Goal: Task Accomplishment & Management: Use online tool/utility

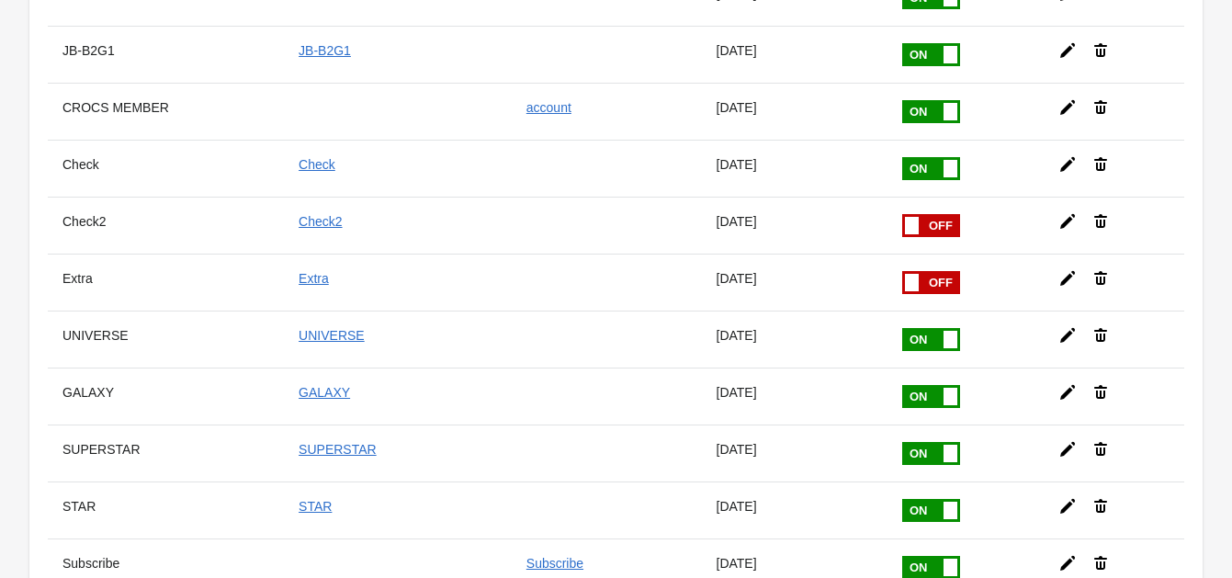
scroll to position [222, 0]
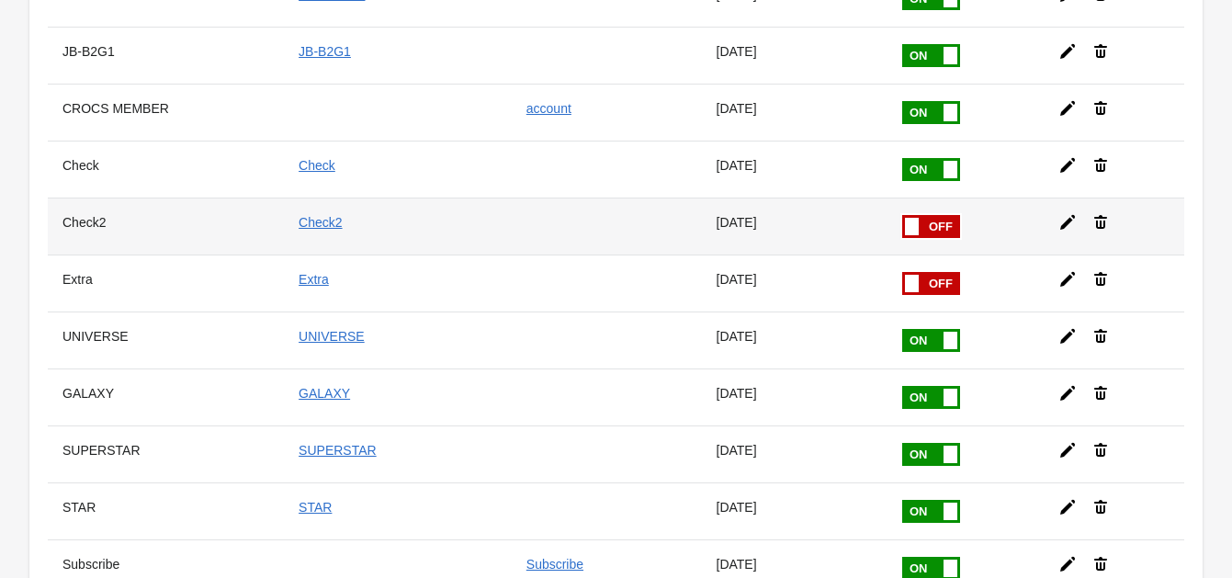
click at [1064, 213] on icon at bounding box center [1067, 222] width 18 height 18
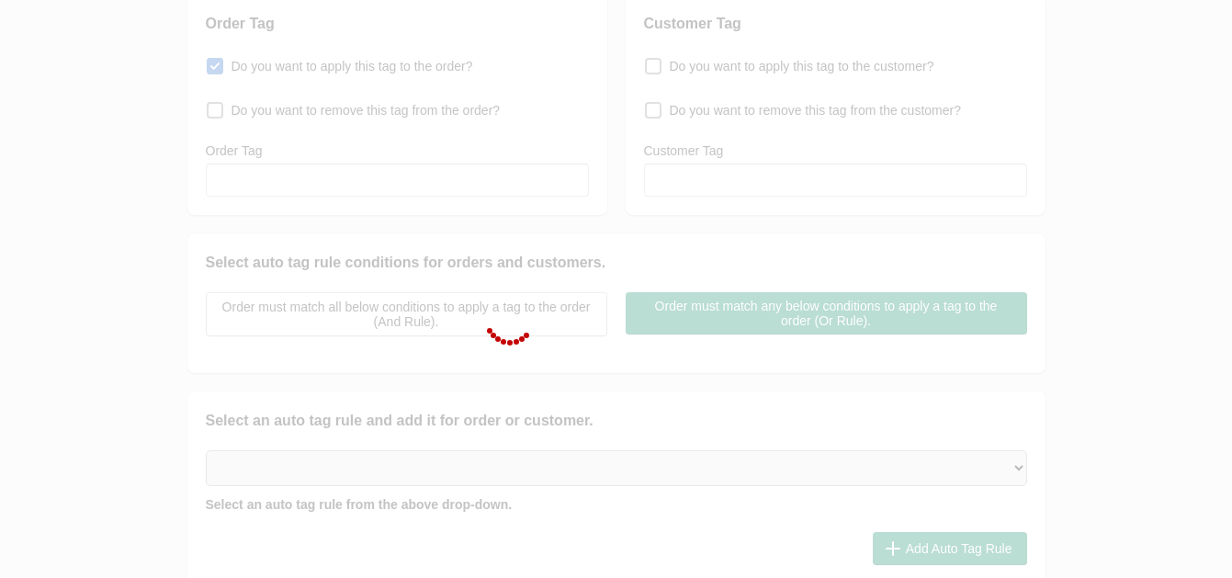
checkbox input "false"
type input "Check2"
checkbox input "true"
type input "Check2"
select select "2"
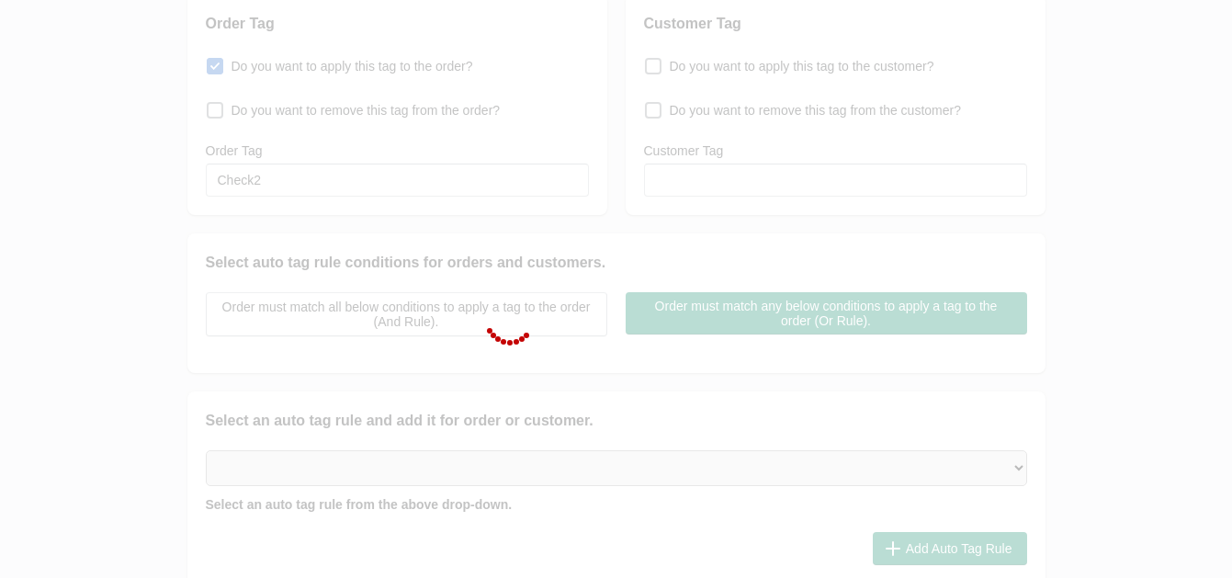
select select "2"
select select "3"
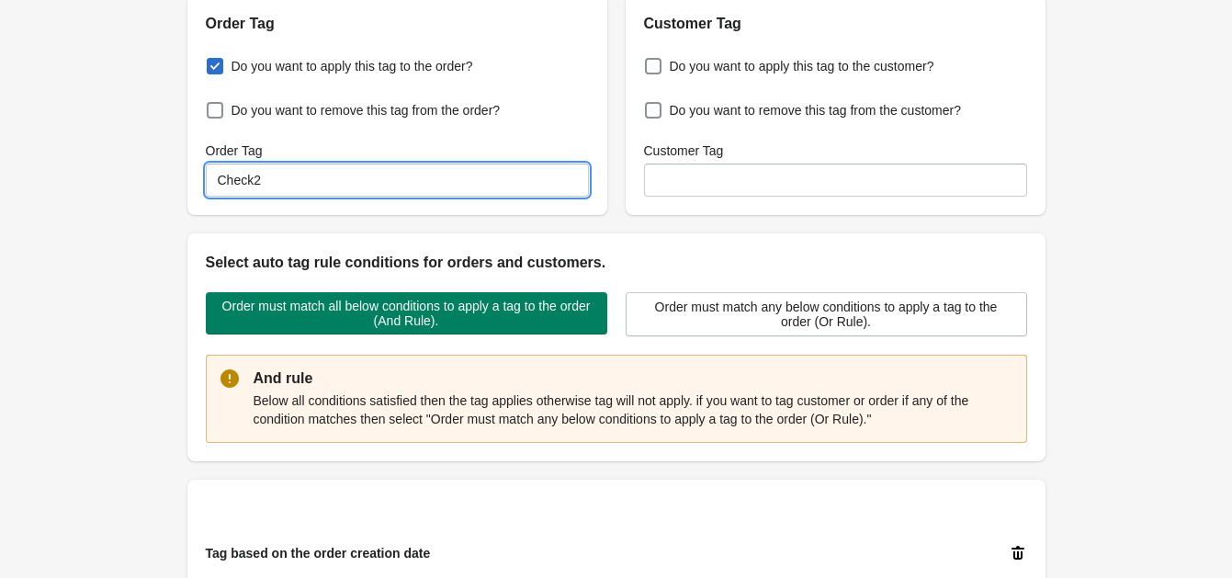
drag, startPoint x: 266, startPoint y: 166, endPoint x: 152, endPoint y: 168, distance: 114.9
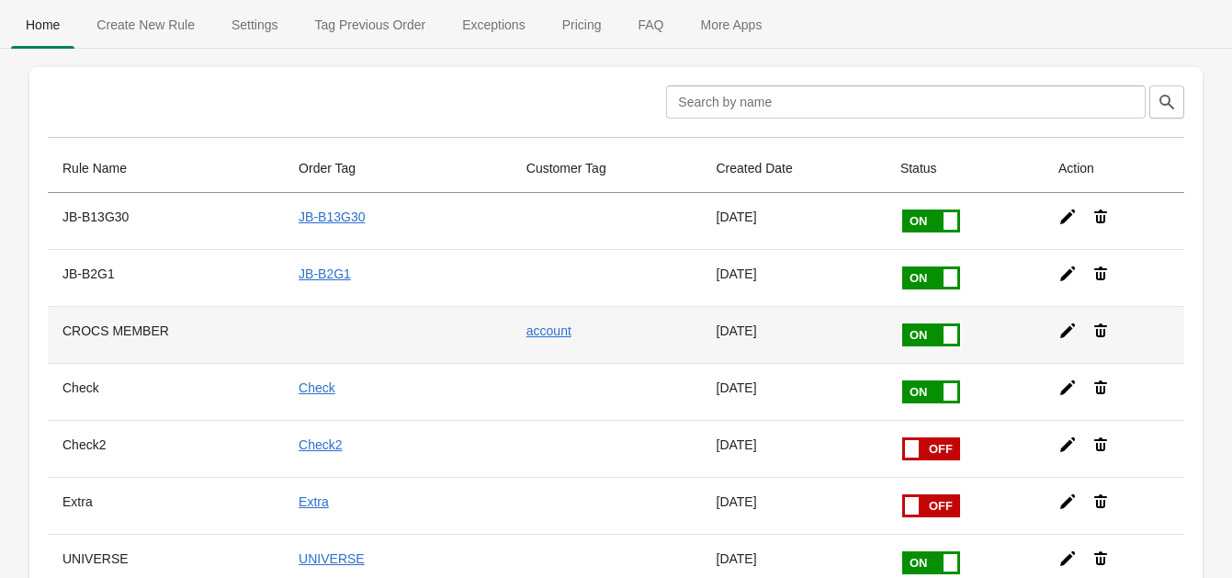
scroll to position [66, 0]
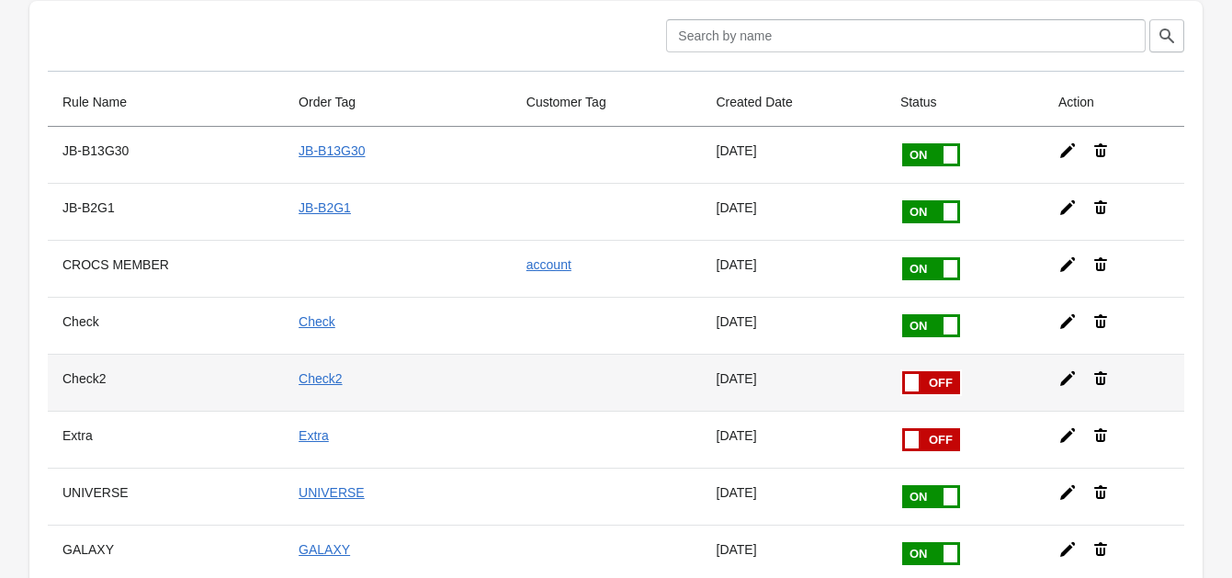
click at [1060, 379] on icon at bounding box center [1067, 378] width 15 height 15
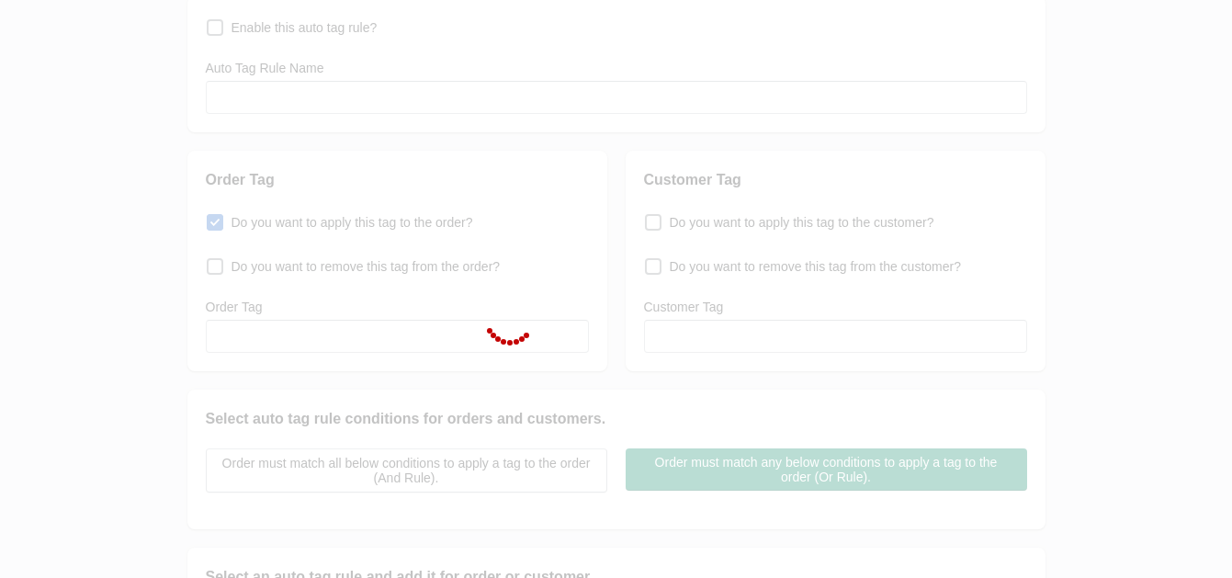
checkbox input "false"
type input "Check2"
checkbox input "true"
type input "Check2"
select select "2"
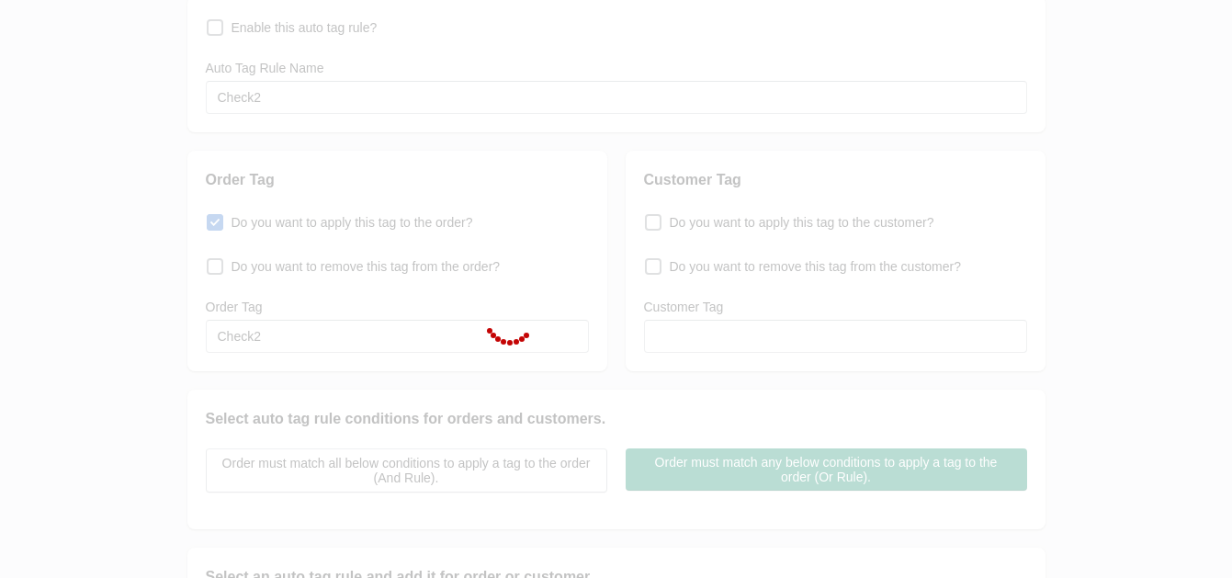
select select "2"
select select "3"
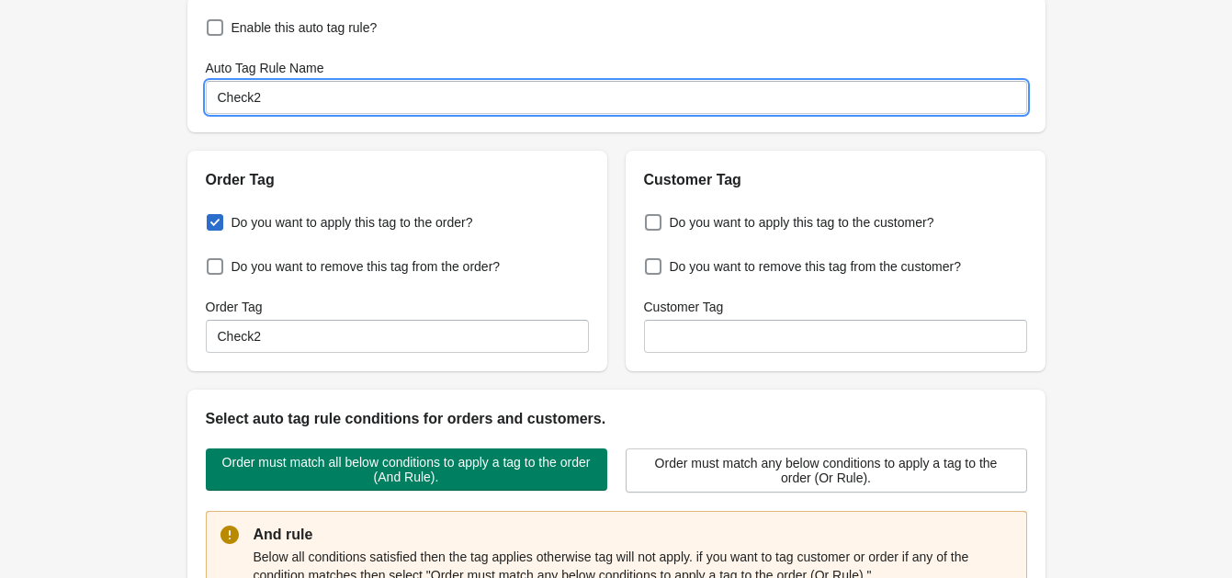
drag, startPoint x: 285, startPoint y: 83, endPoint x: 128, endPoint y: 89, distance: 157.2
type input "JB-2509"
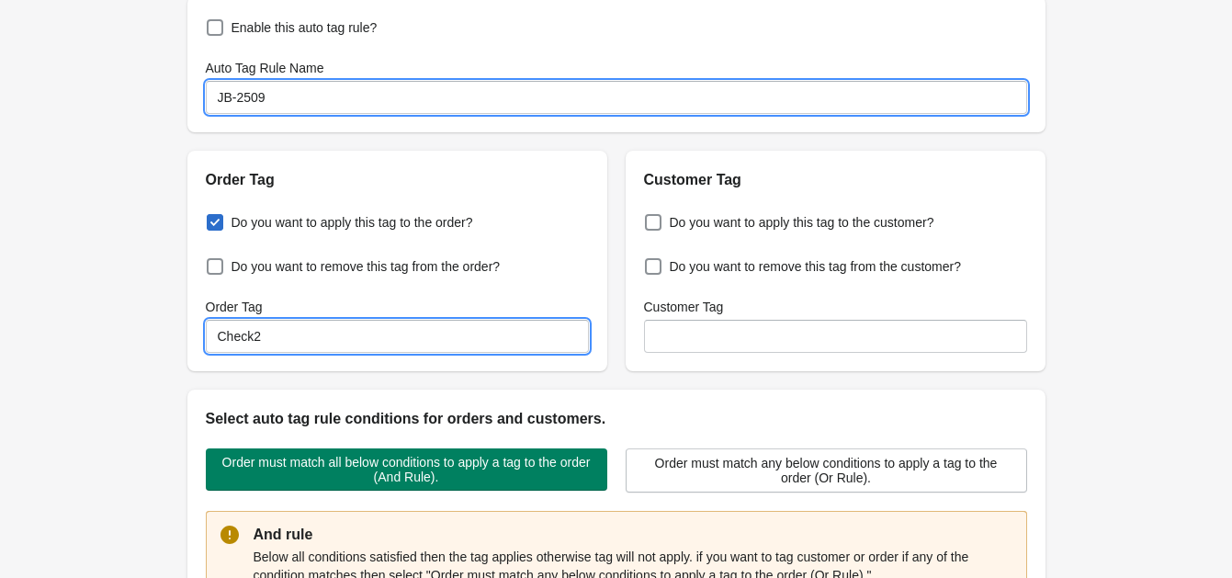
click at [264, 340] on input "Check2" at bounding box center [397, 336] width 383 height 33
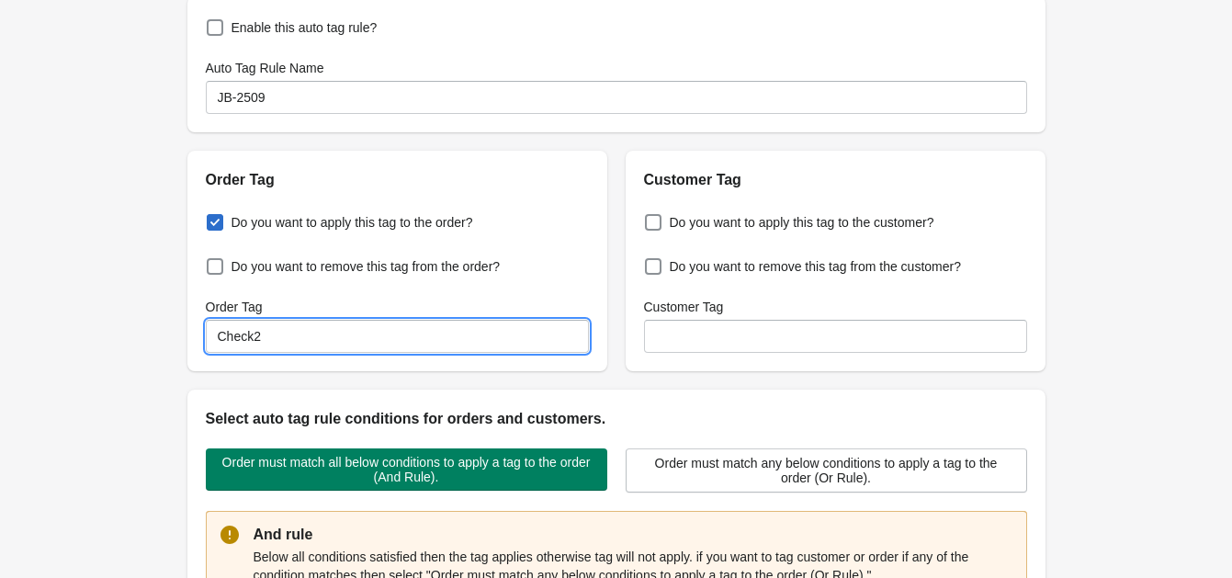
paste input "JB-2509"
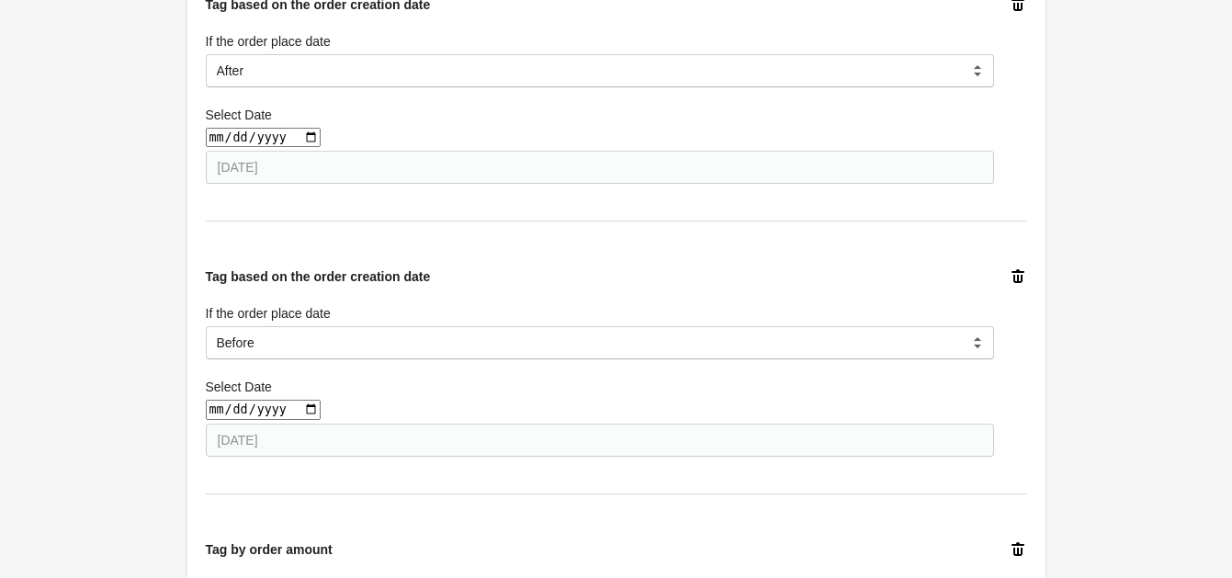
scroll to position [769, 0]
type input "JB-2509"
click at [300, 140] on input "date" at bounding box center [263, 139] width 115 height 19
type input "2025-09-05"
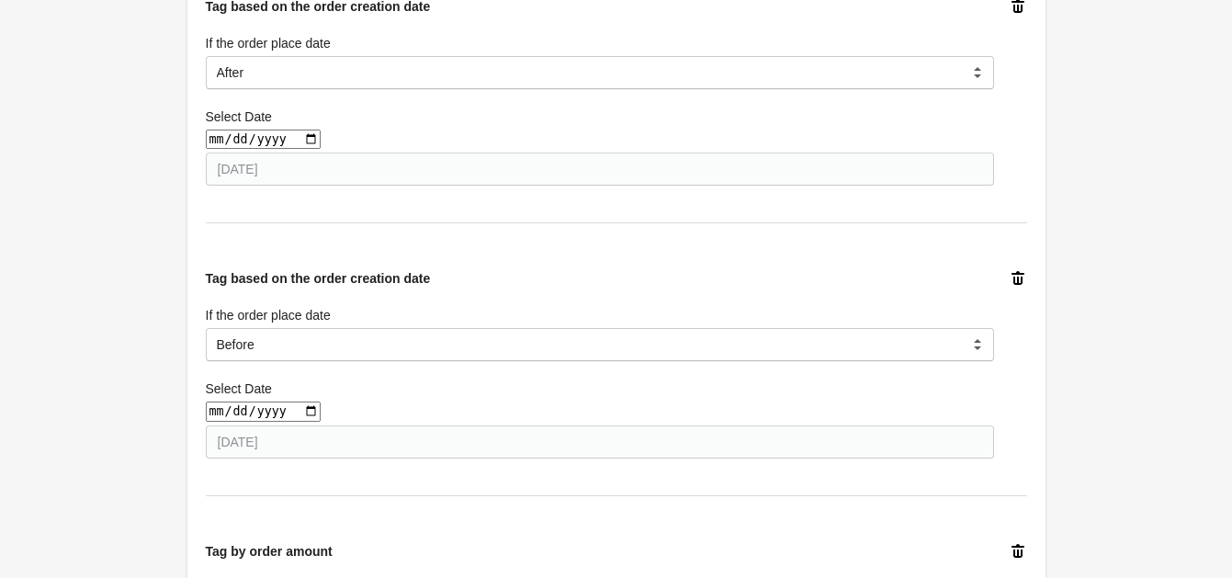
type input "2025-09-05"
click at [299, 411] on input "date" at bounding box center [263, 411] width 115 height 19
type input "2025-09-11"
click at [418, 377] on div "Select Date 2025-09-11 2025-09-11" at bounding box center [600, 417] width 788 height 82
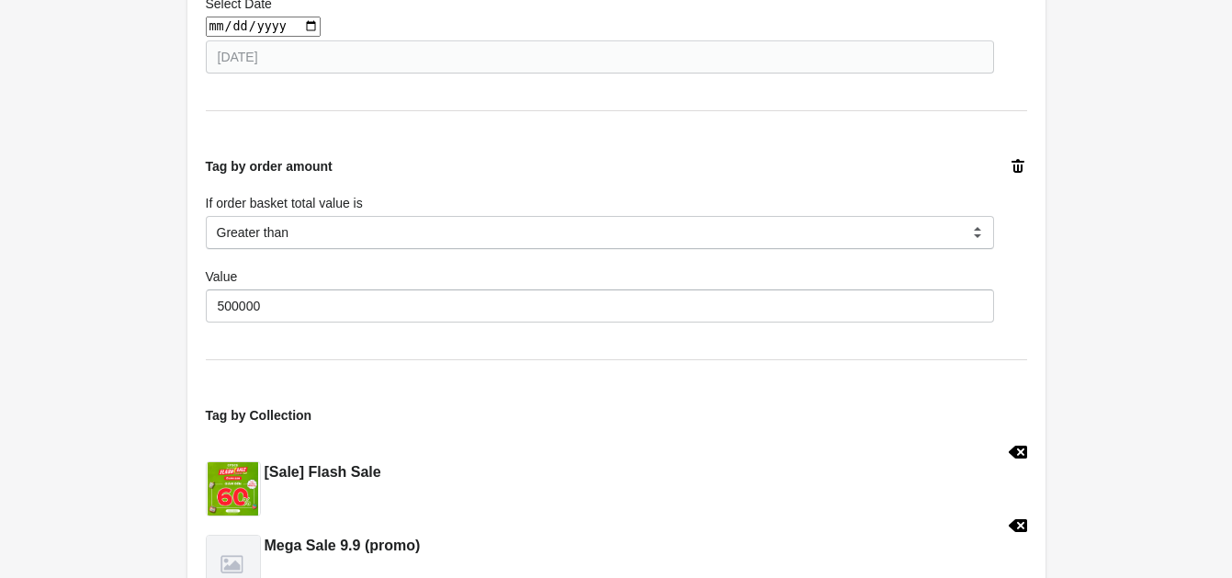
scroll to position [1153, 0]
click at [1015, 172] on icon at bounding box center [1018, 167] width 13 height 14
select select "3"
type input "200000"
select select "2"
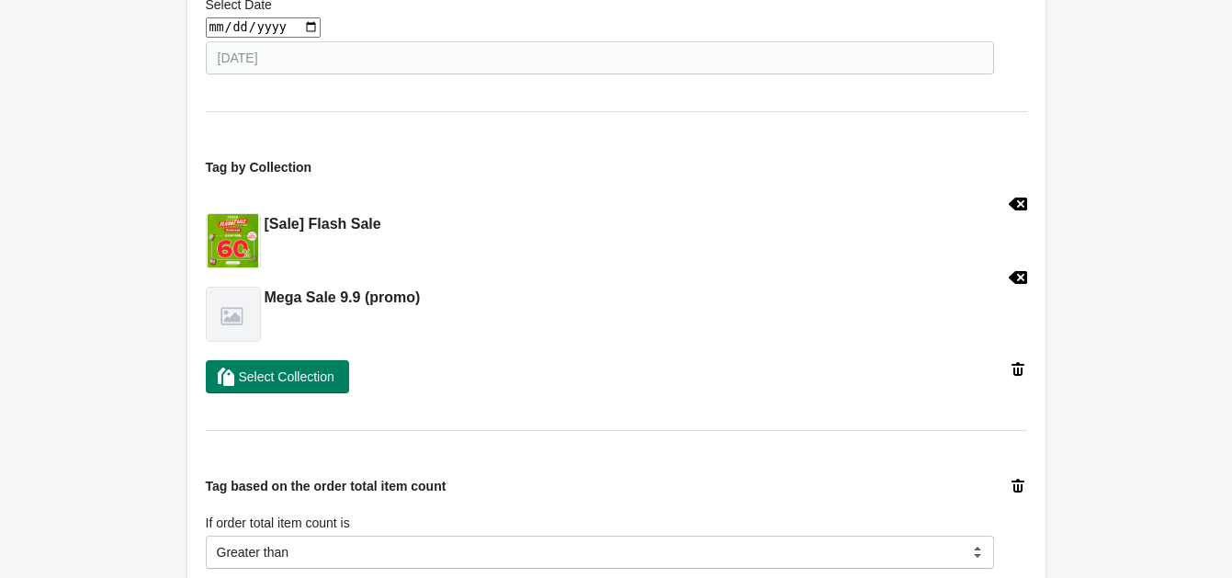
click at [1019, 198] on icon at bounding box center [1017, 204] width 18 height 13
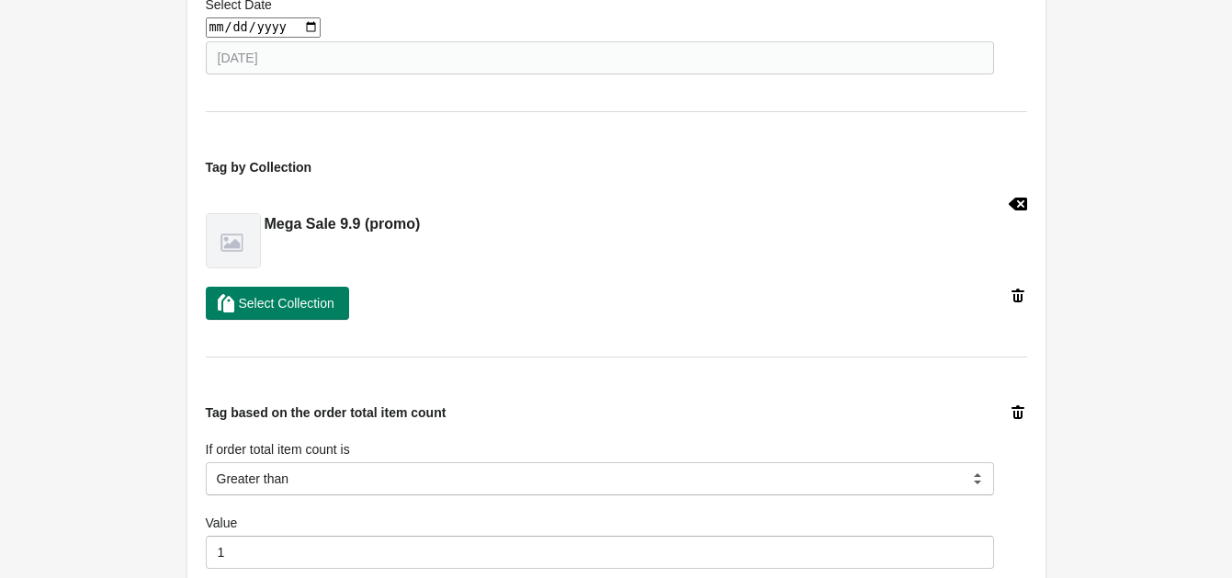
click at [1019, 198] on icon at bounding box center [1017, 204] width 18 height 13
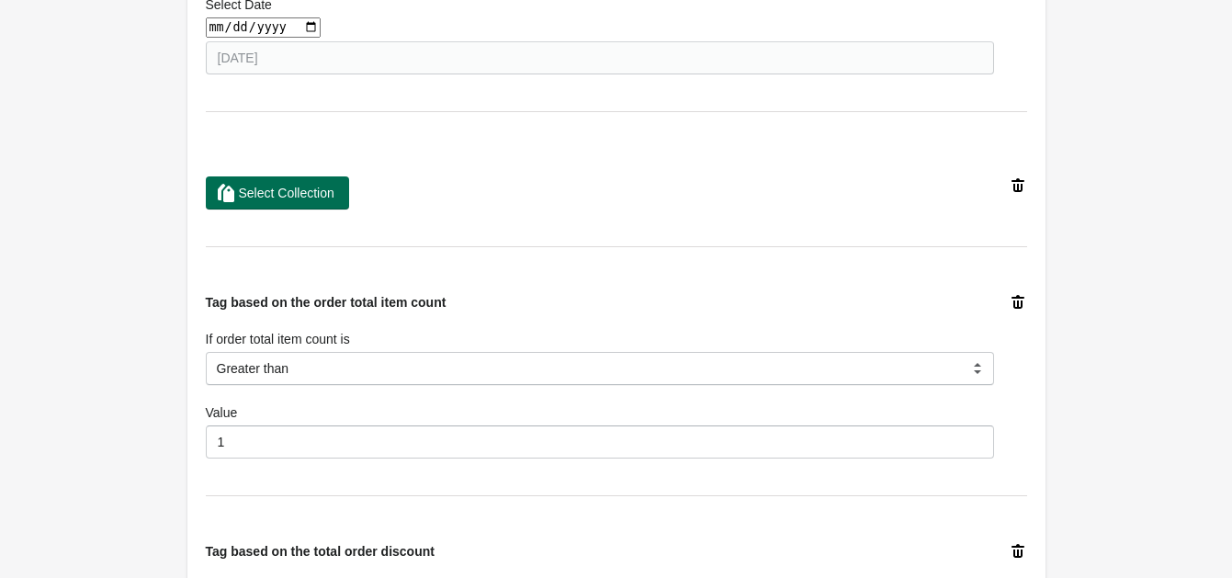
click at [311, 188] on span "Select Collection" at bounding box center [287, 193] width 96 height 15
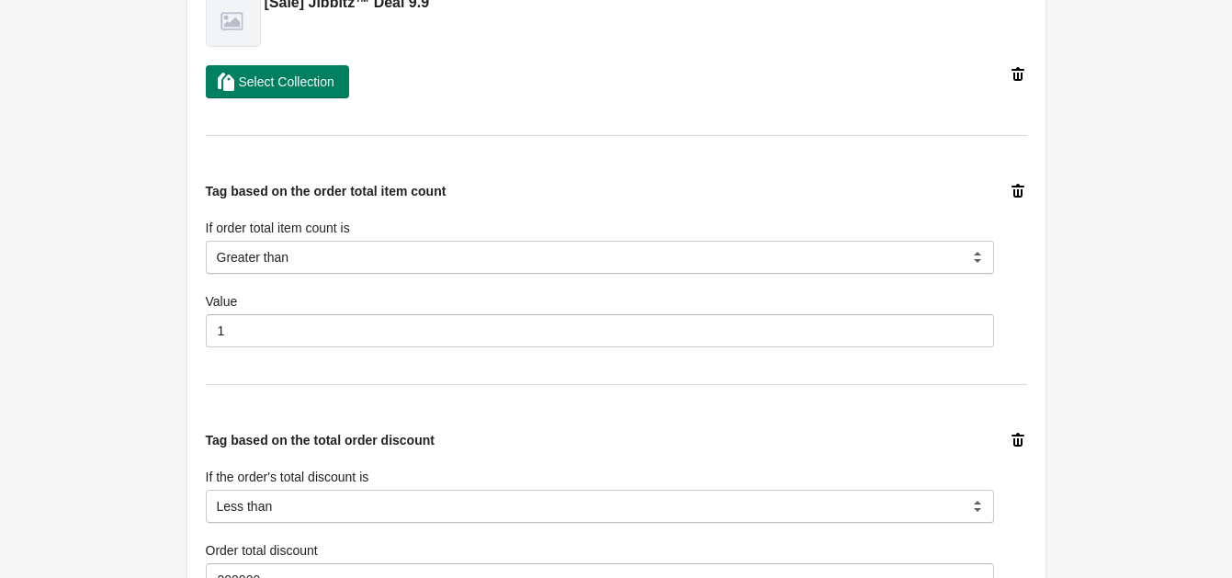
scroll to position [1374, 0]
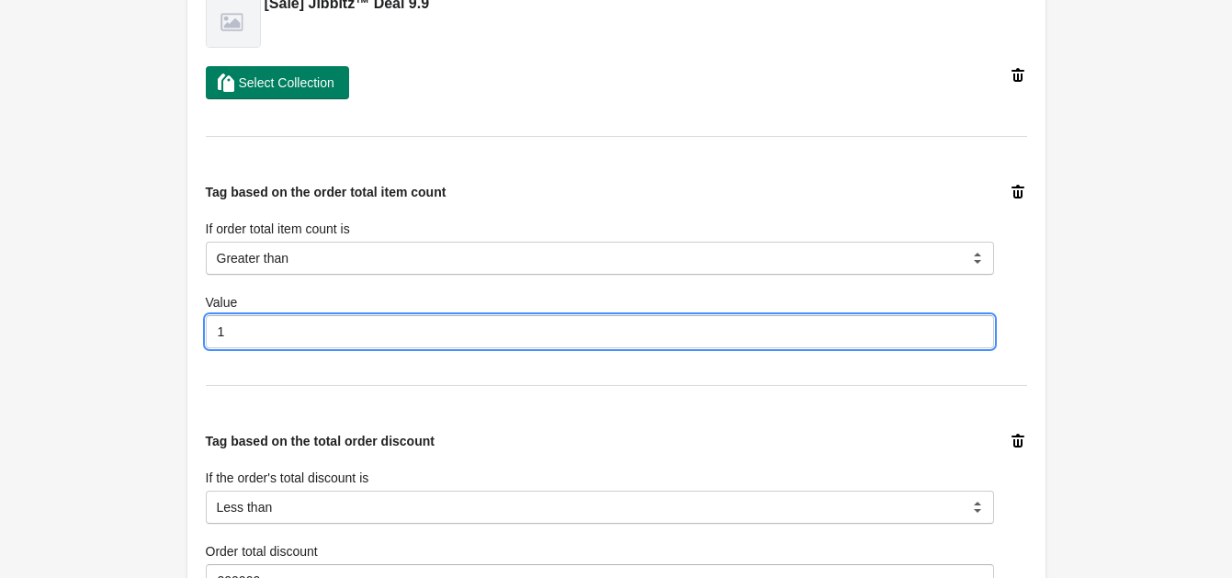
click at [281, 336] on input "1" at bounding box center [600, 331] width 788 height 33
type input "3"
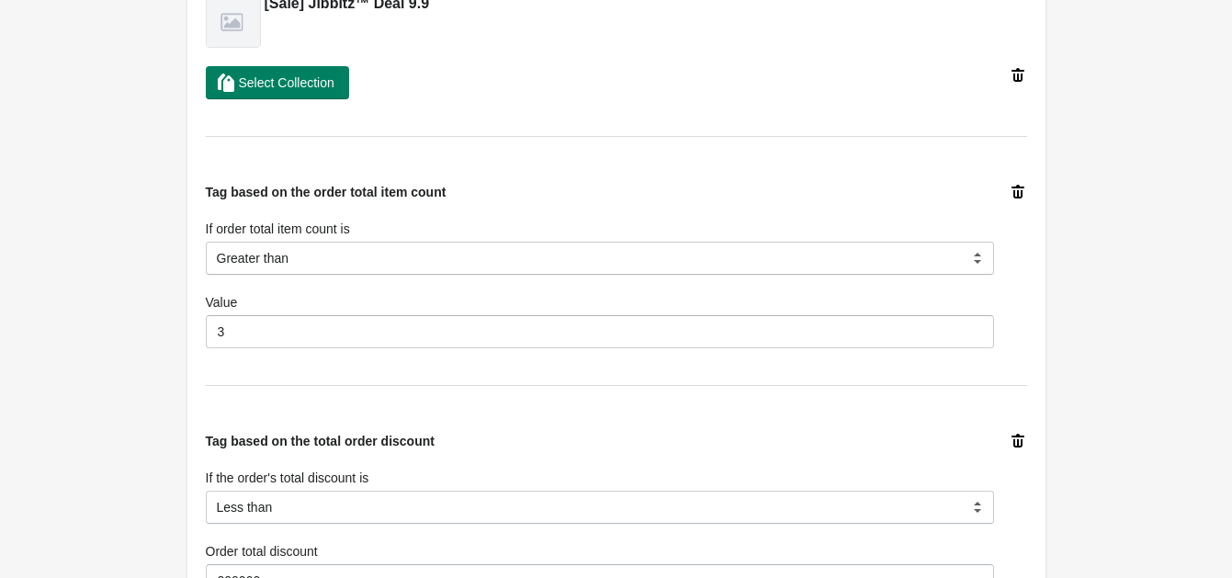
click at [336, 410] on div "Tag based on the total order discount If the order's total discount is Equal to…" at bounding box center [616, 515] width 821 height 240
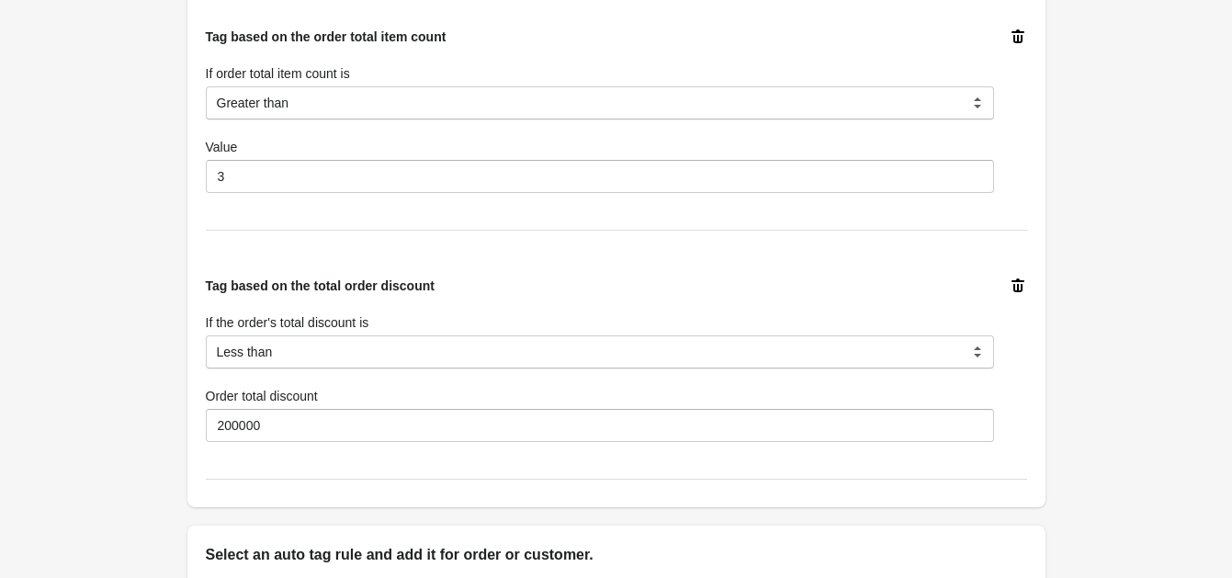
scroll to position [1527, 0]
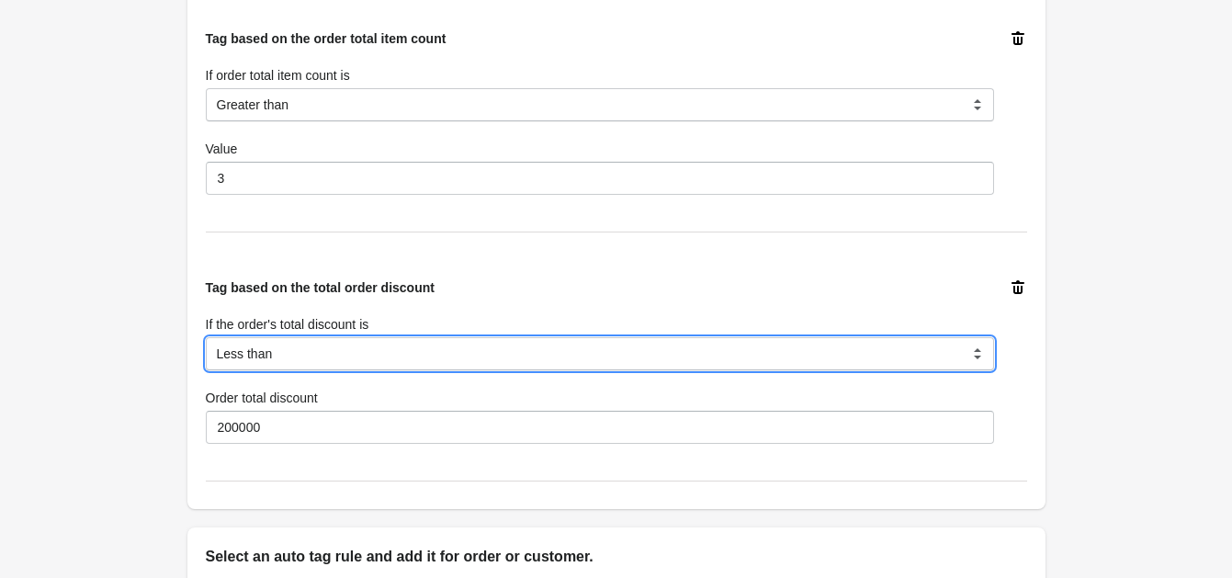
click at [588, 354] on select "Equal to Greater than Less than" at bounding box center [600, 353] width 788 height 33
select select "2"
click at [206, 337] on select "Equal to Greater than Less than" at bounding box center [600, 353] width 788 height 33
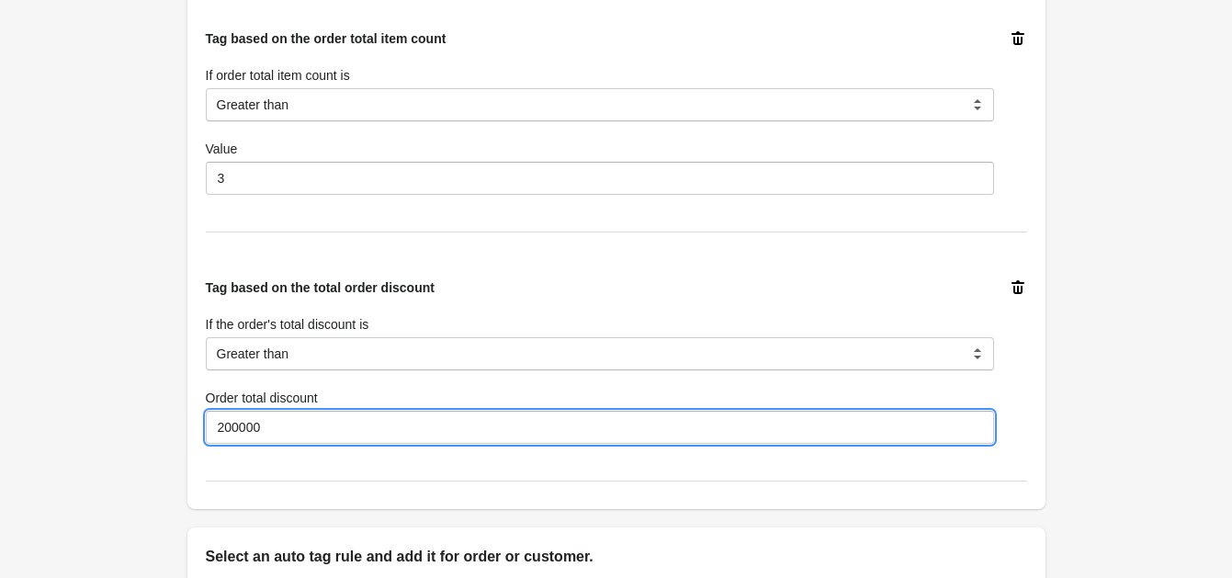
drag, startPoint x: 340, startPoint y: 427, endPoint x: 60, endPoint y: 413, distance: 280.6
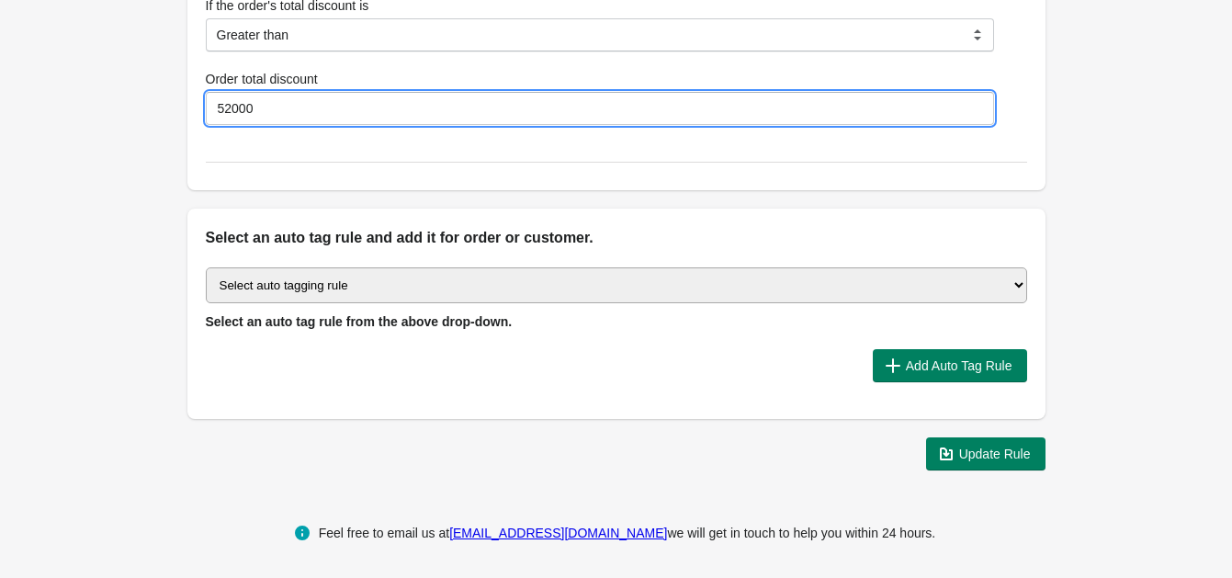
scroll to position [1845, 0]
type input "52000"
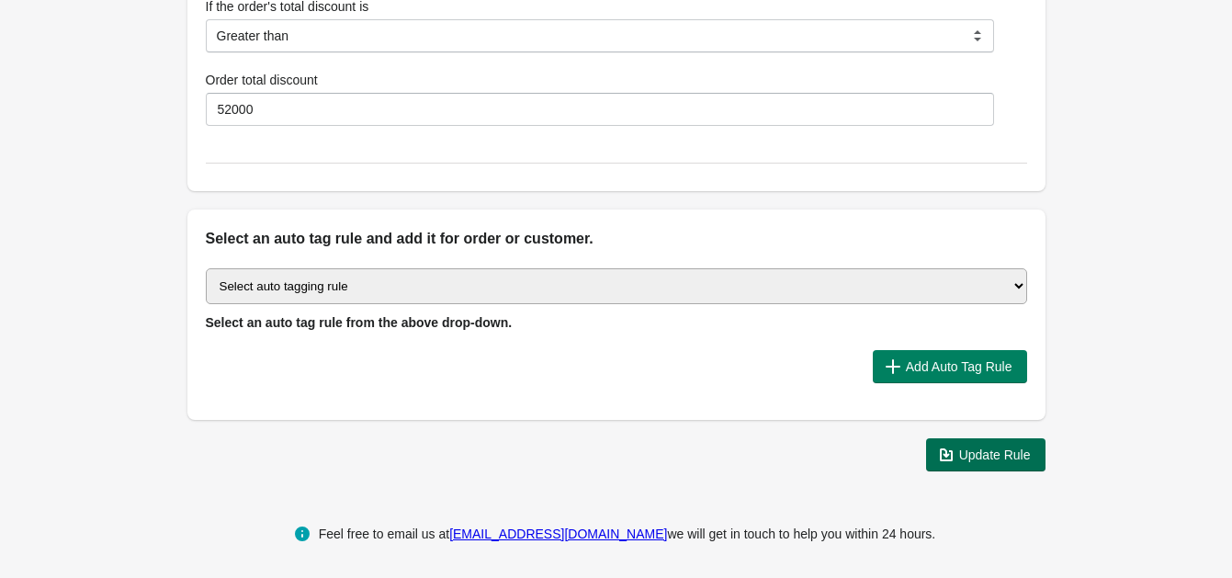
click at [989, 447] on span "Update Rule" at bounding box center [995, 454] width 72 height 15
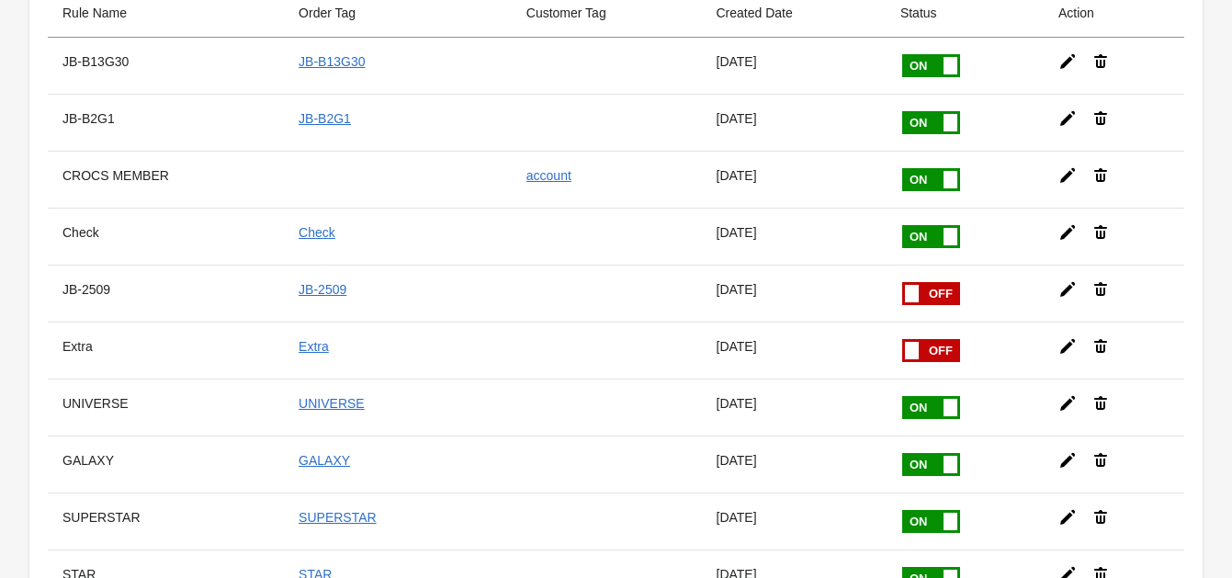
scroll to position [194, 0]
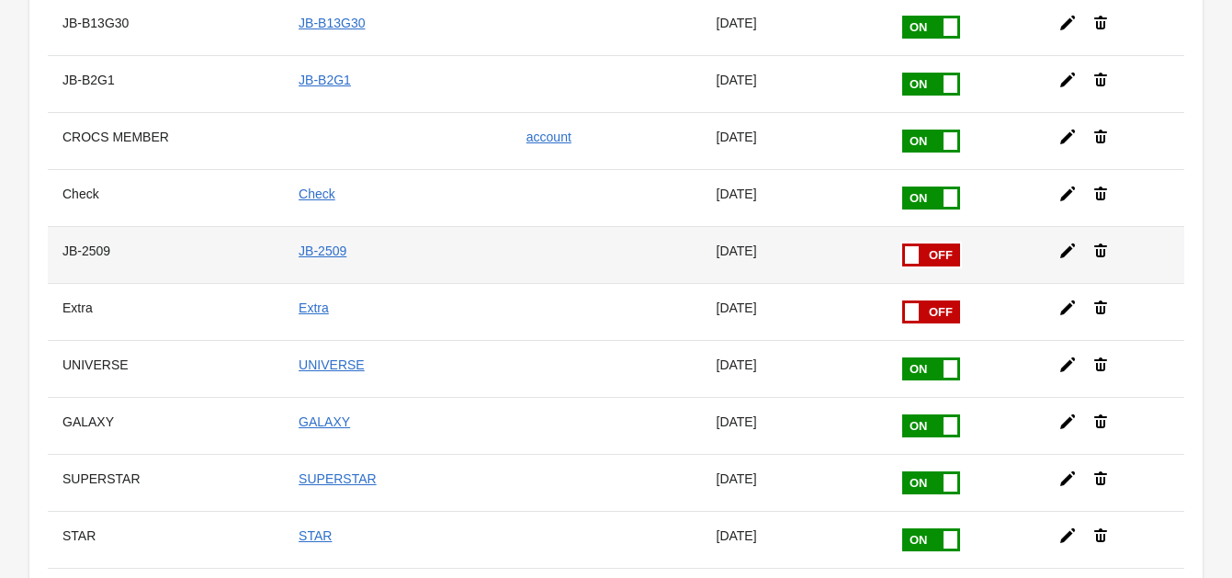
click at [908, 243] on span at bounding box center [902, 243] width 116 height 0
click at [0, 0] on input "checkbox" at bounding box center [0, 0] width 0 height 0
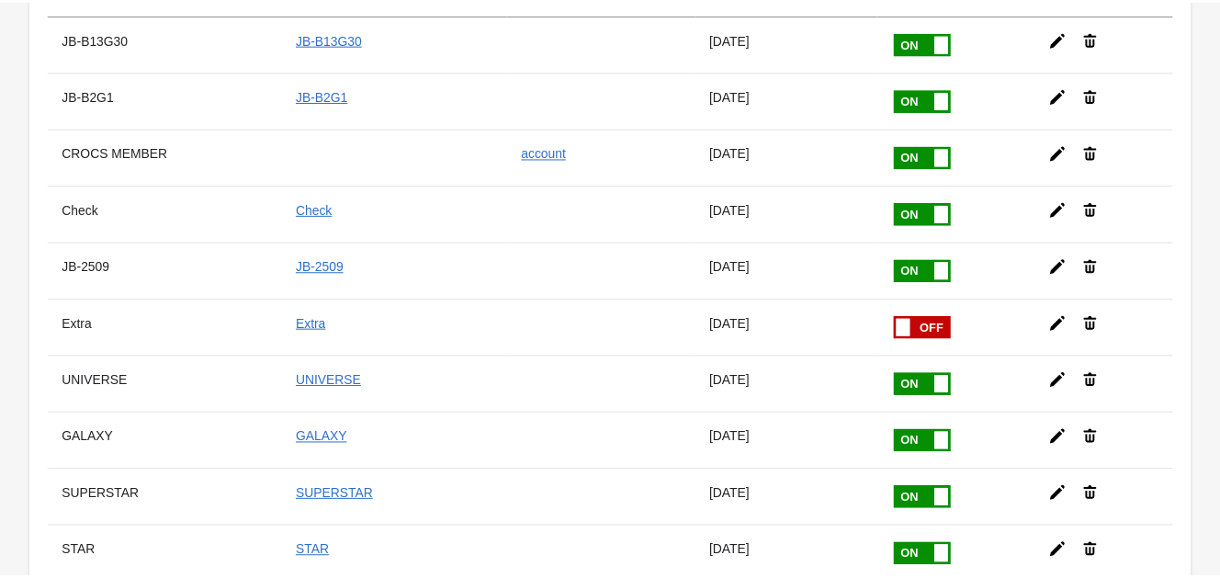
scroll to position [178, 0]
